Goal: Information Seeking & Learning: Learn about a topic

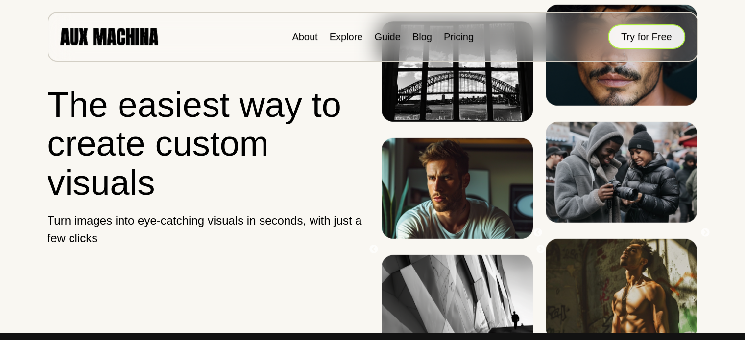
click at [652, 34] on button "Try for Free" at bounding box center [646, 36] width 77 height 24
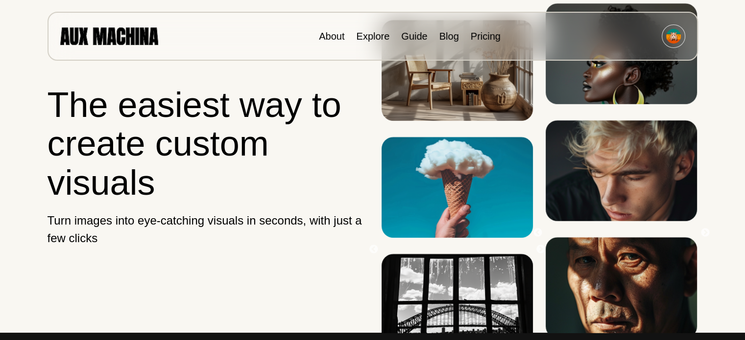
scroll to position [191, 0]
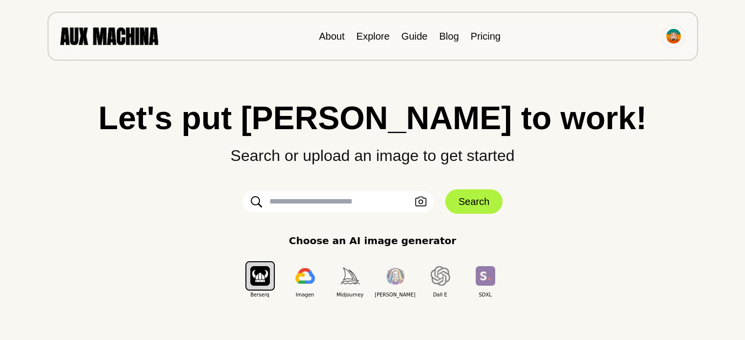
click at [341, 203] on input "text" at bounding box center [337, 202] width 191 height 22
type input "**********"
click button "Search" at bounding box center [473, 202] width 57 height 24
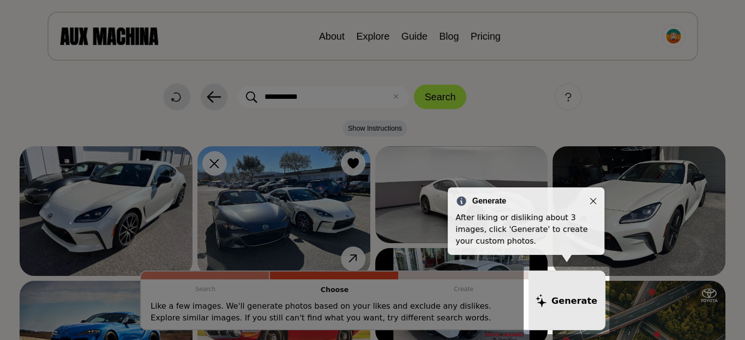
click at [595, 200] on icon "Close" at bounding box center [593, 201] width 7 height 7
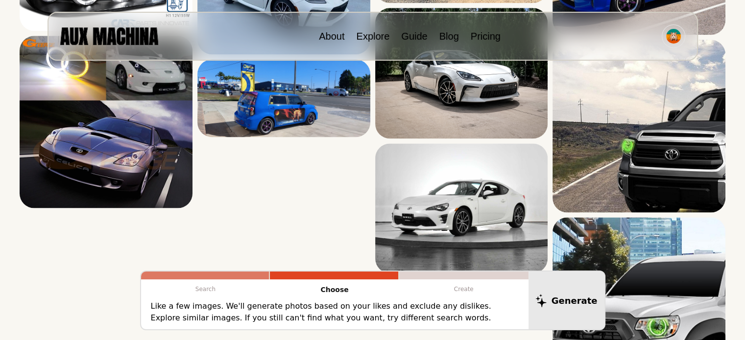
scroll to position [1349, 0]
